Goal: Task Accomplishment & Management: Manage account settings

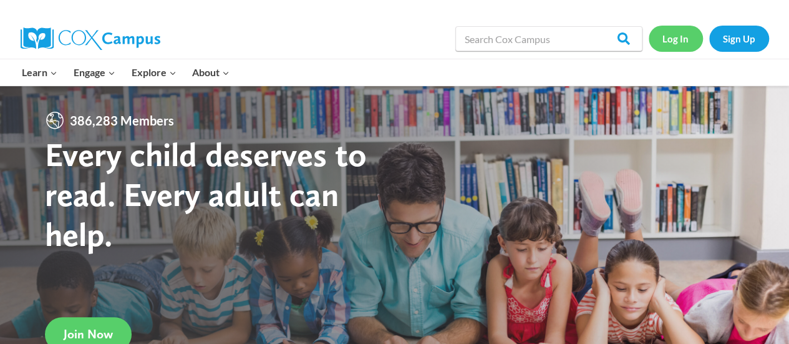
drag, startPoint x: 682, startPoint y: 34, endPoint x: 692, endPoint y: 47, distance: 17.0
click at [692, 47] on link "Log In" at bounding box center [676, 39] width 54 height 26
